Goal: Find specific page/section: Find specific page/section

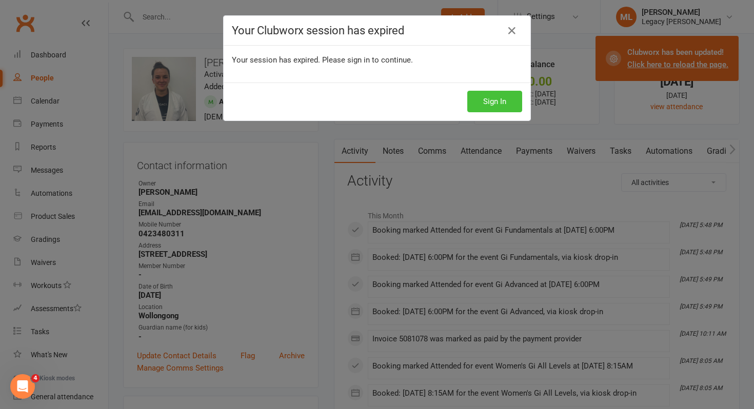
click at [495, 107] on button "Sign In" at bounding box center [494, 102] width 55 height 22
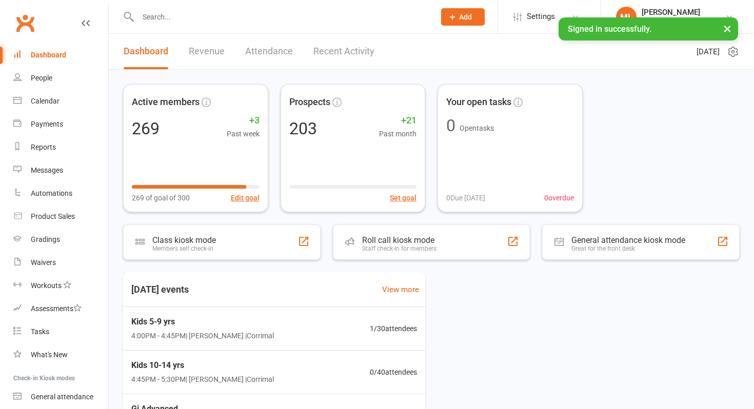
drag, startPoint x: 0, startPoint y: 0, endPoint x: 172, endPoint y: 22, distance: 173.2
click at [172, 22] on input "text" at bounding box center [281, 17] width 293 height 14
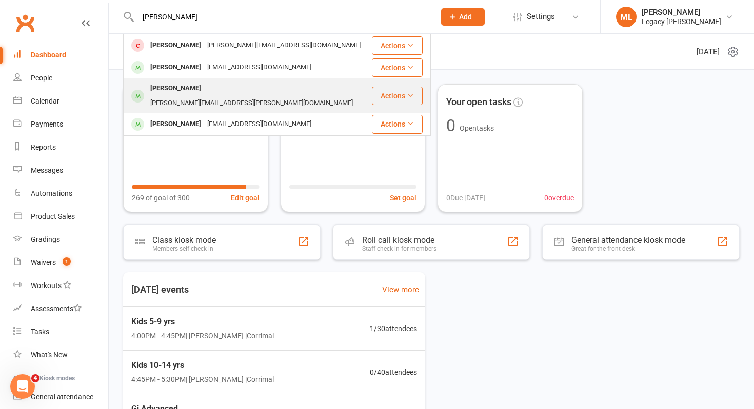
type input "[PERSON_NAME]"
click at [183, 91] on div "[PERSON_NAME]" at bounding box center [175, 88] width 57 height 15
